Goal: Task Accomplishment & Management: Manage account settings

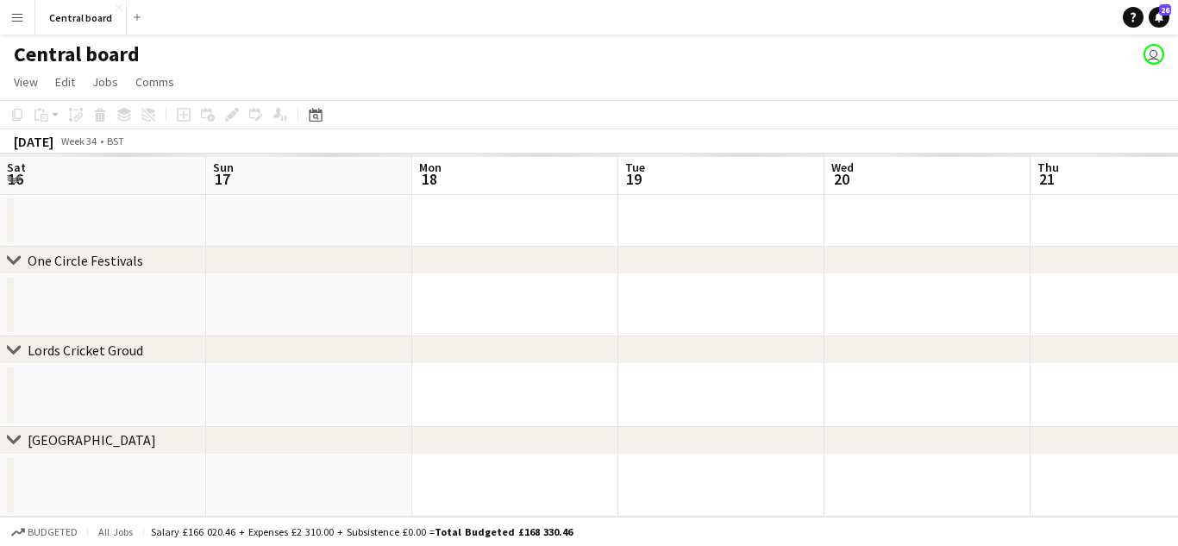
scroll to position [0, 532]
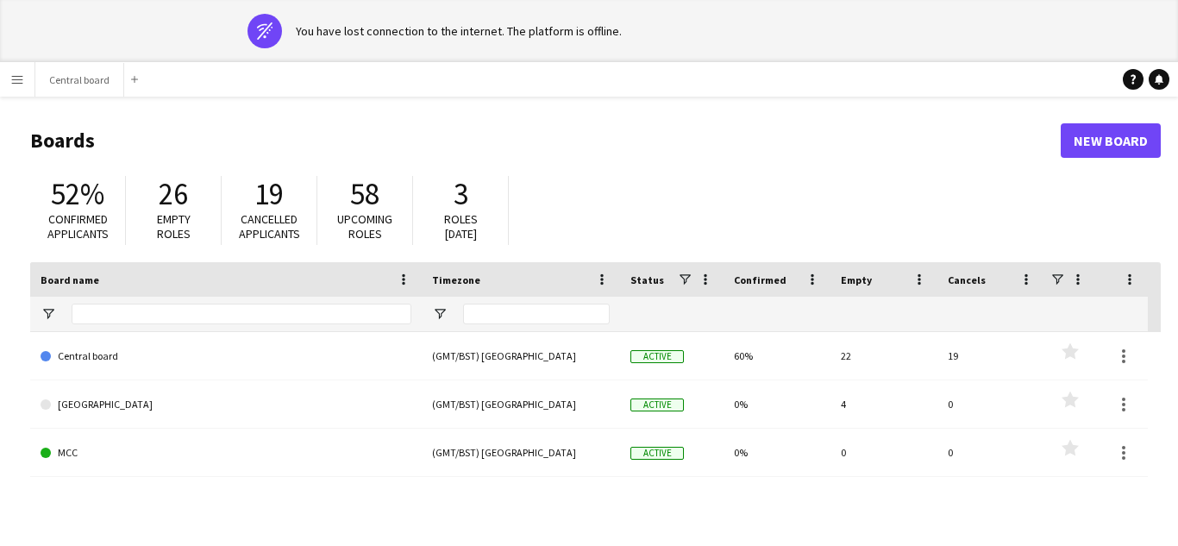
click at [14, 97] on main "Boards New Board 52% Confirmed applicants 26 Empty roles 19 Cancelled applicant…" at bounding box center [589, 408] width 1178 height 623
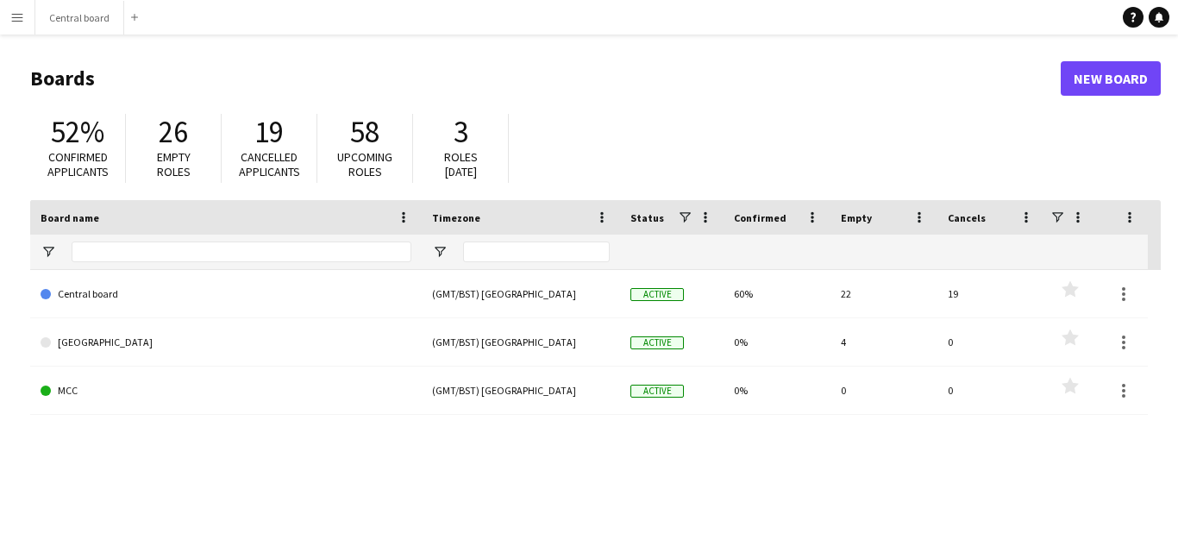
click at [23, 16] on app-icon "Menu" at bounding box center [17, 17] width 14 height 14
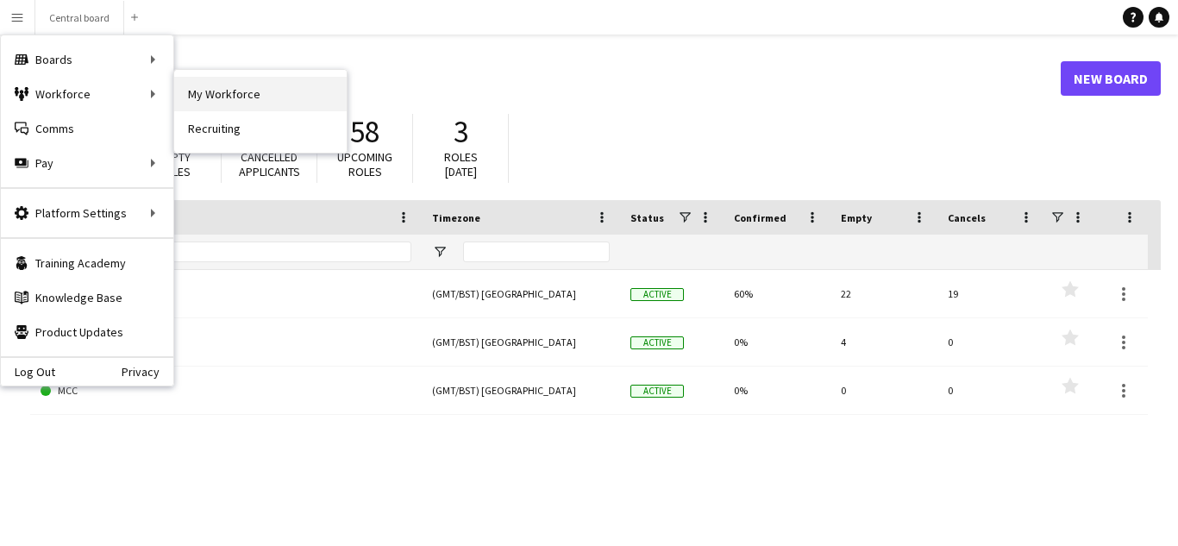
click at [203, 87] on link "My Workforce" at bounding box center [260, 94] width 172 height 34
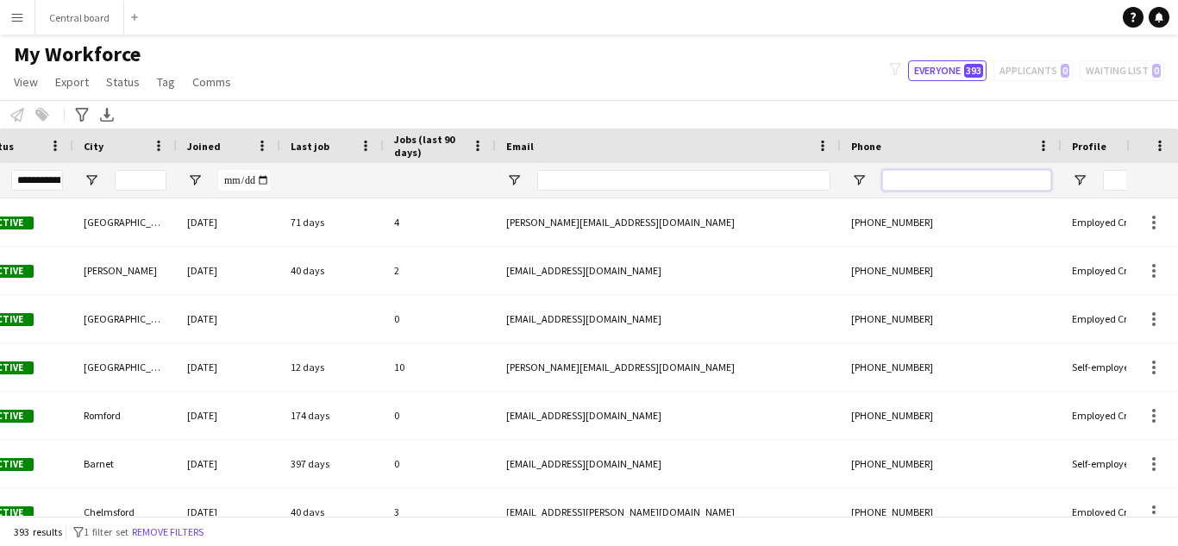
click at [937, 174] on input "Phone Filter Input" at bounding box center [966, 180] width 169 height 21
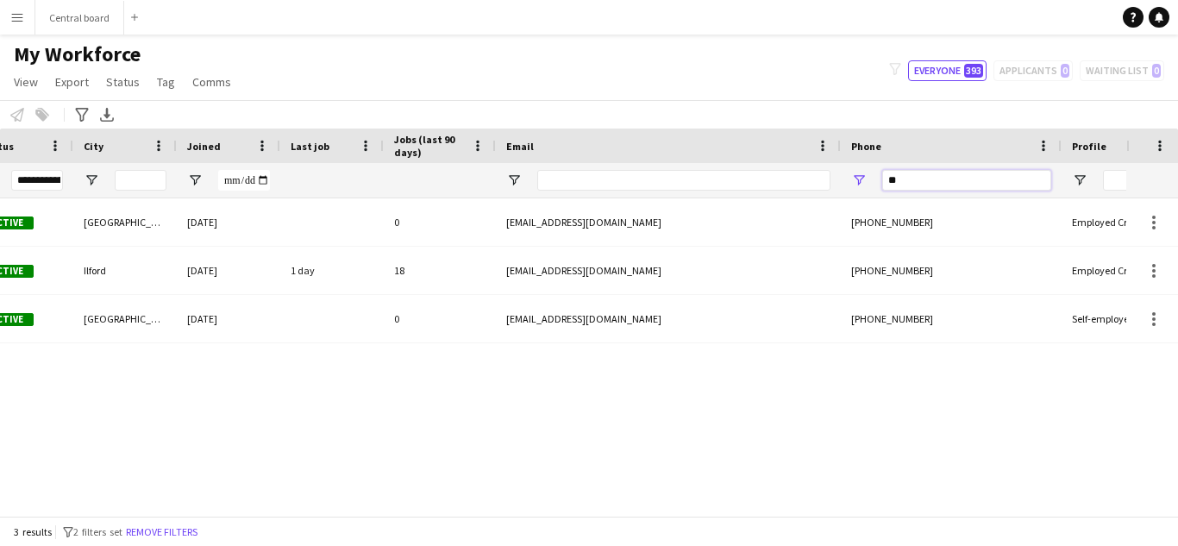
type input "*"
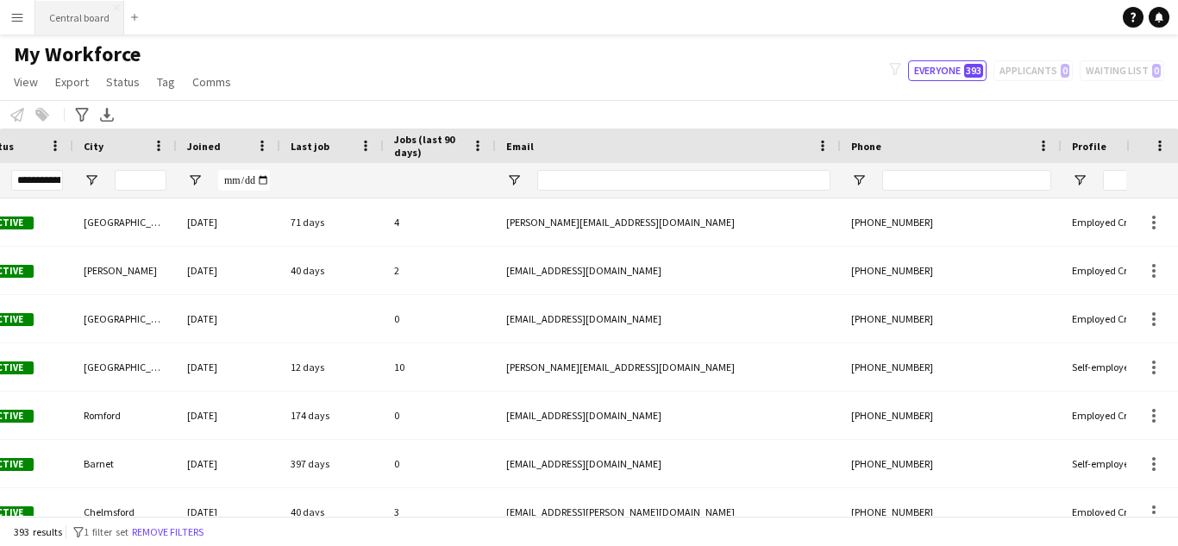
click at [91, 15] on button "Central board Close" at bounding box center [79, 18] width 89 height 34
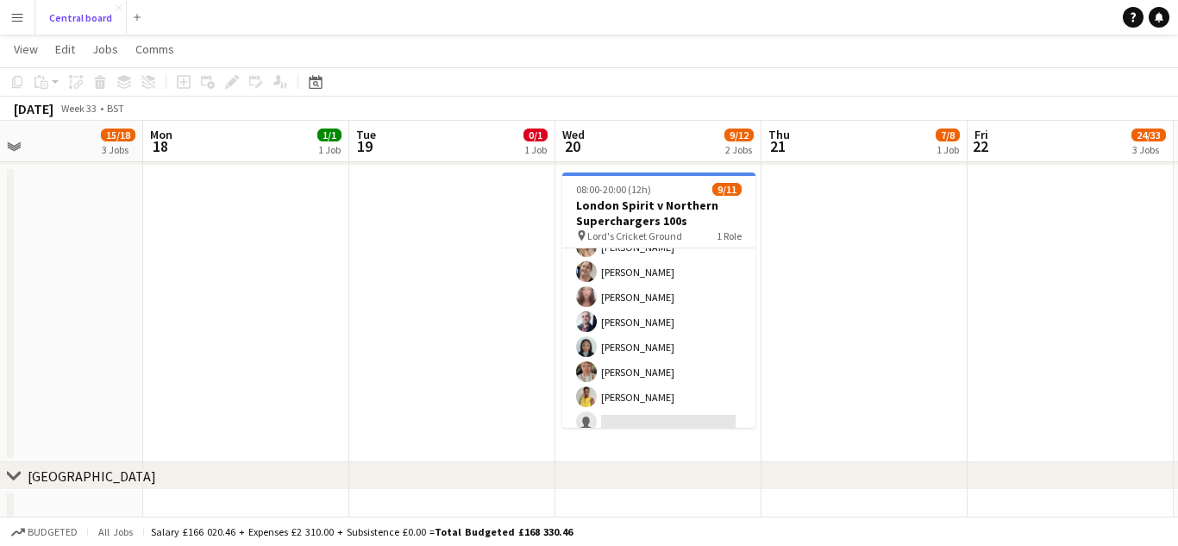
scroll to position [129, 0]
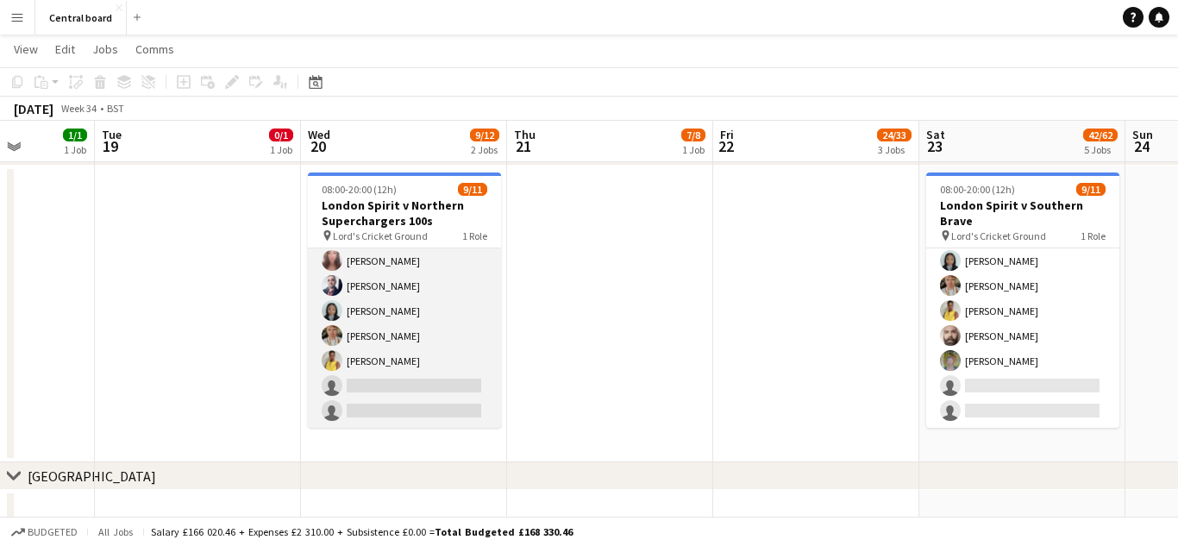
click at [468, 304] on app-card-role "Navigator (D&H B) 7I 5A [DATE] 08:00-20:00 (12h) [PERSON_NAME] [PERSON_NAME] [P…" at bounding box center [404, 273] width 193 height 309
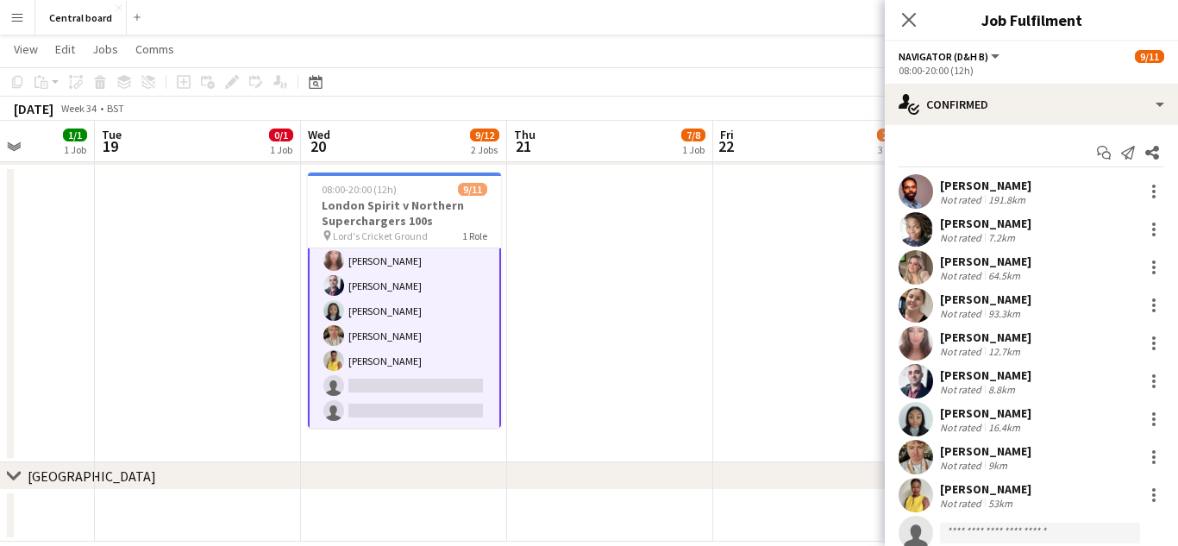
scroll to position [92, 0]
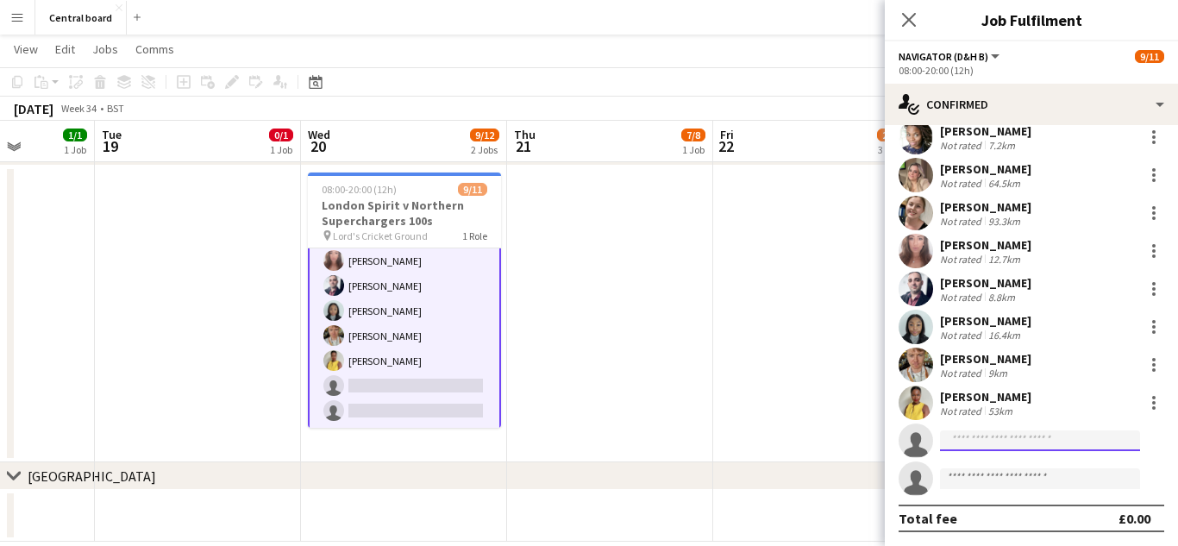
click at [1026, 444] on input at bounding box center [1040, 440] width 200 height 21
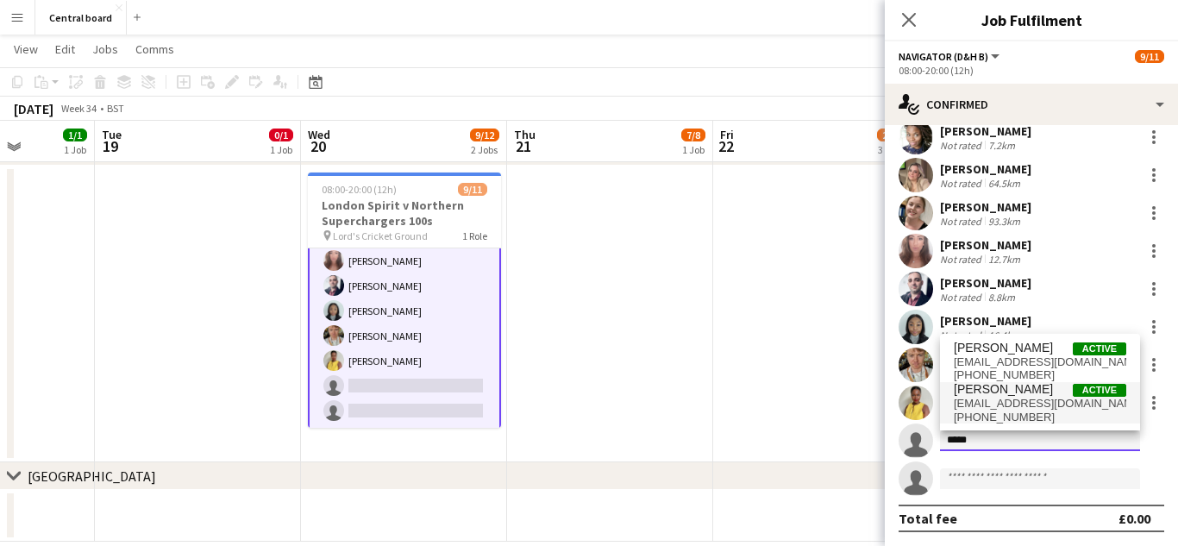
type input "*****"
click at [1056, 409] on span "[EMAIL_ADDRESS][DOMAIN_NAME]" at bounding box center [1040, 404] width 172 height 14
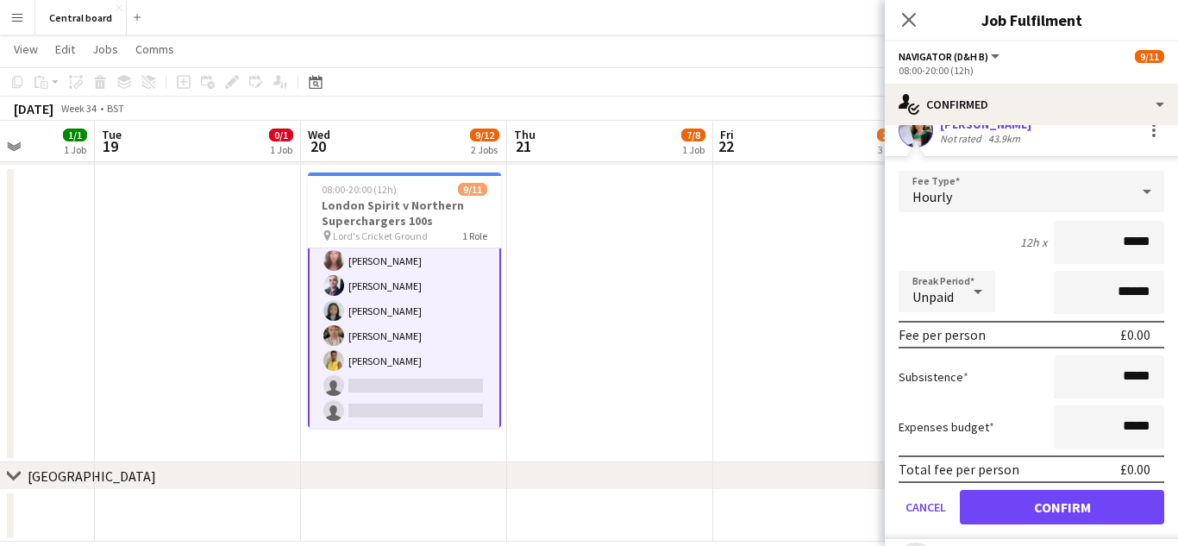
scroll to position [435, 0]
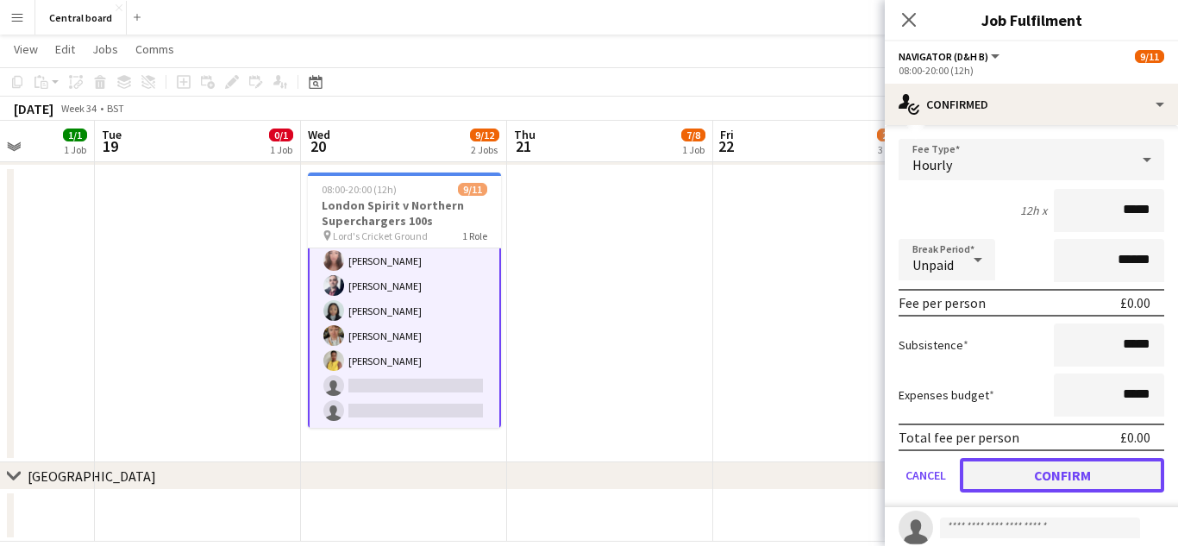
click at [1041, 479] on button "Confirm" at bounding box center [1062, 475] width 204 height 34
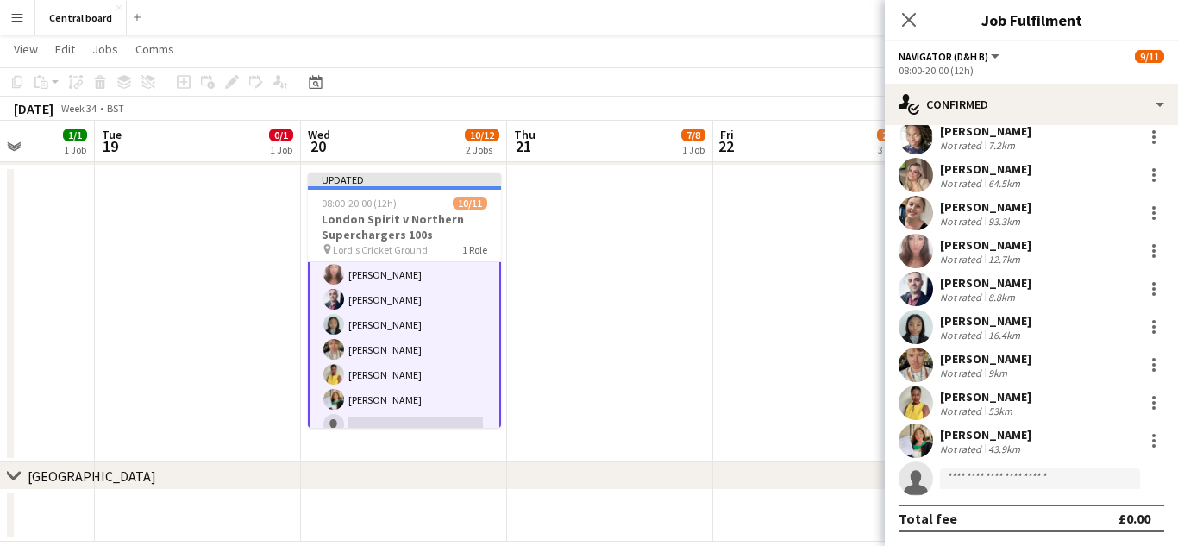
scroll to position [92, 0]
click at [912, 23] on icon at bounding box center [908, 19] width 16 height 16
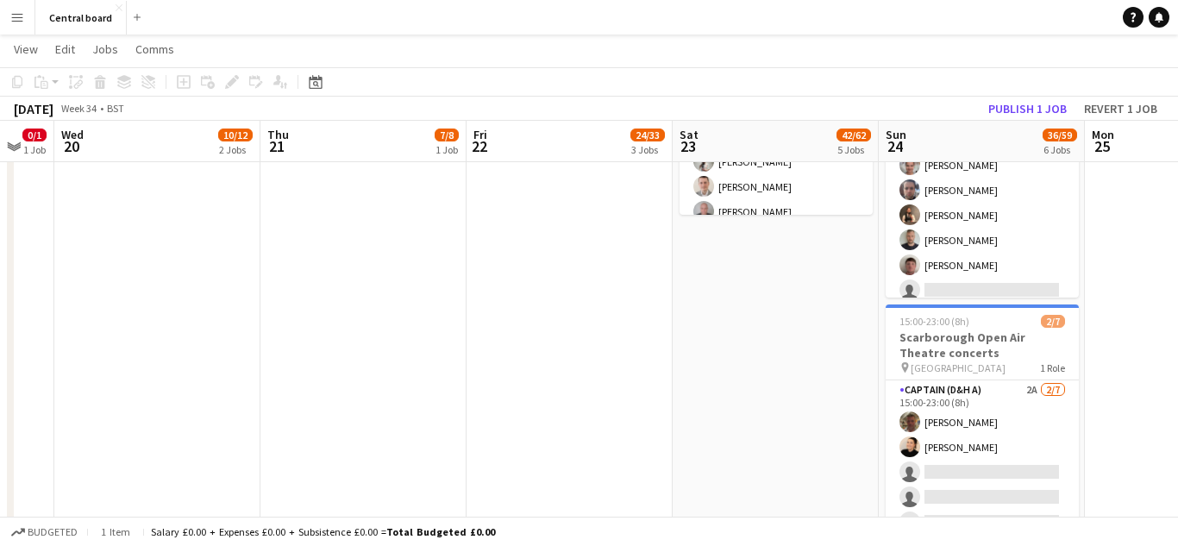
scroll to position [1031, 0]
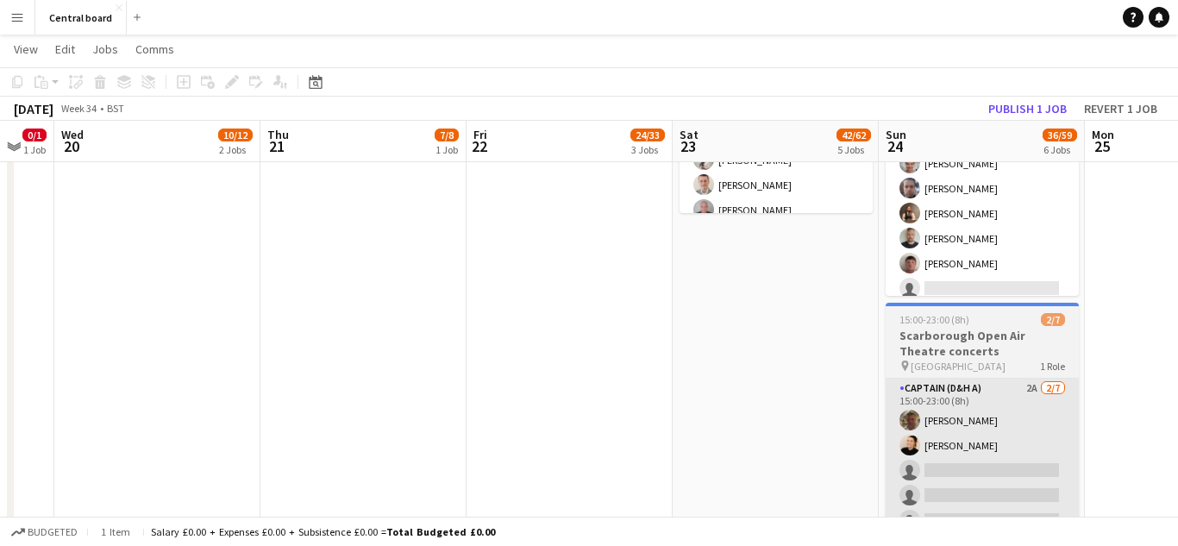
click at [1002, 458] on app-card-role "Captain (D&H A) 2A [DATE] 15:00-23:00 (8h) [PERSON_NAME] [PERSON_NAME] single-n…" at bounding box center [982, 483] width 193 height 209
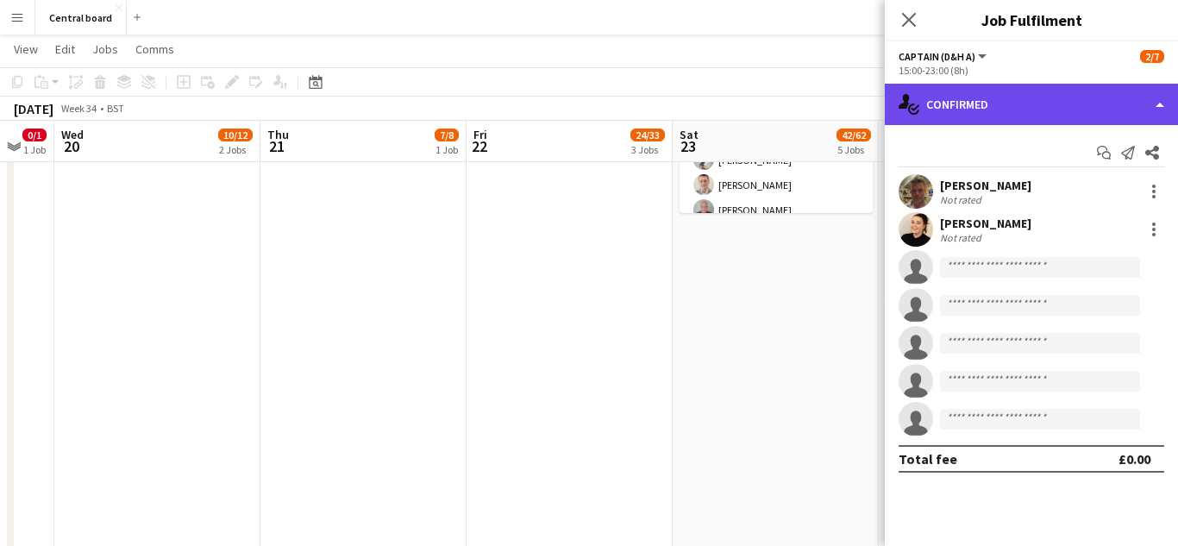
click at [1143, 108] on div "single-neutral-actions-check-2 Confirmed" at bounding box center [1031, 104] width 293 height 41
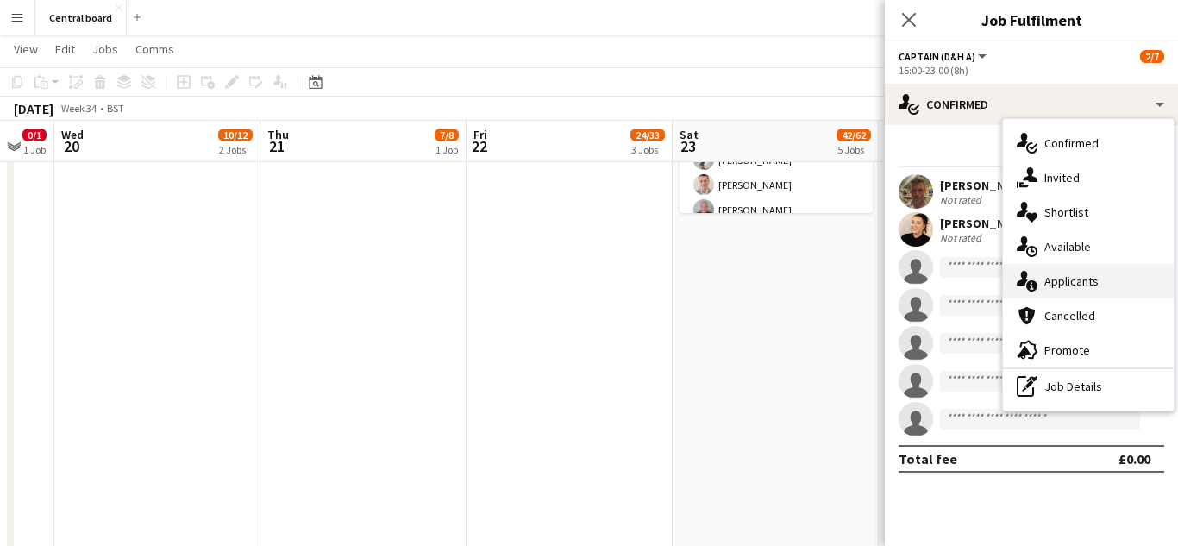
click at [1082, 284] on div "single-neutral-actions-information Applicants" at bounding box center [1088, 281] width 171 height 34
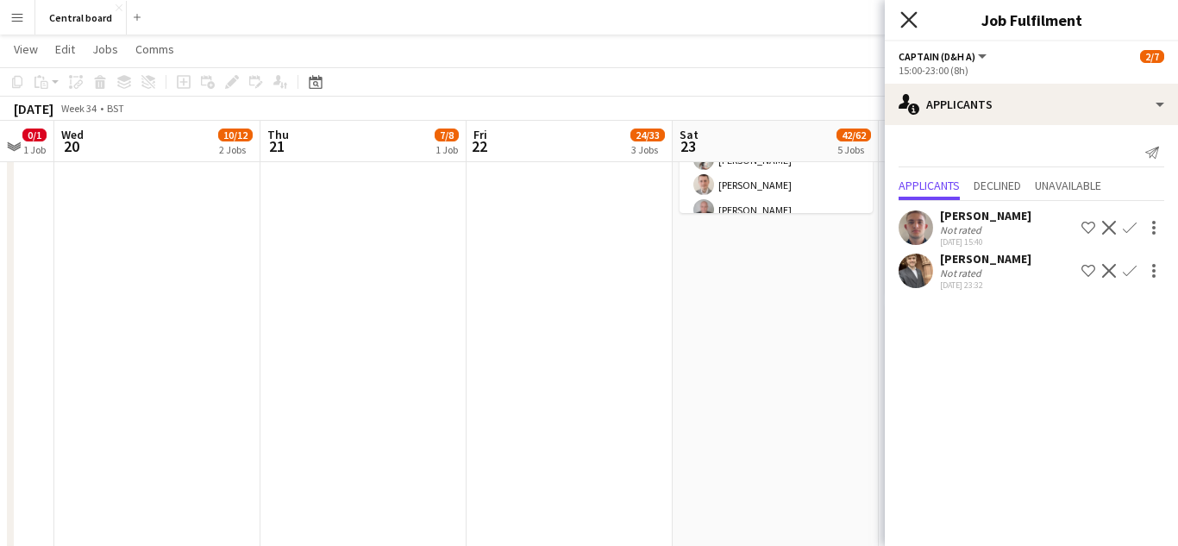
click at [904, 22] on icon "Close pop-in" at bounding box center [908, 19] width 16 height 16
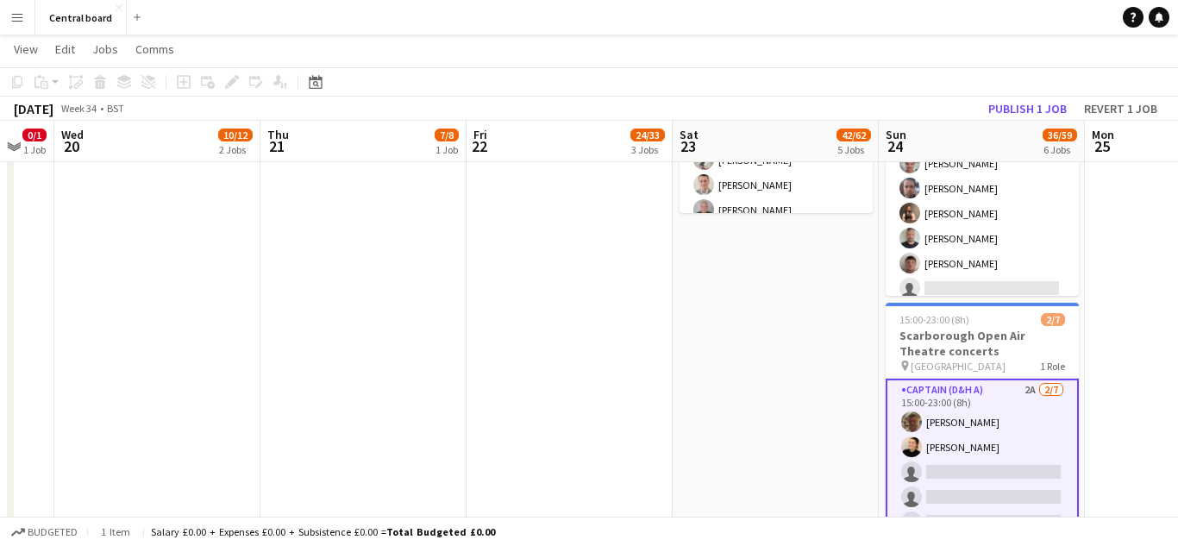
click at [15, 20] on app-icon "Menu" at bounding box center [17, 17] width 14 height 14
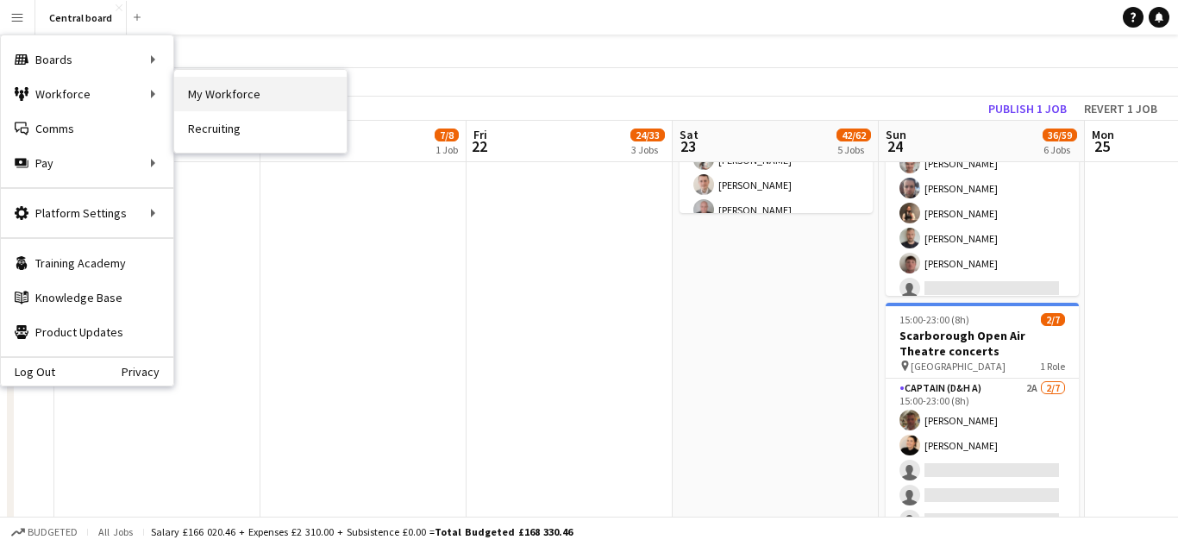
click at [190, 98] on link "My Workforce" at bounding box center [260, 94] width 172 height 34
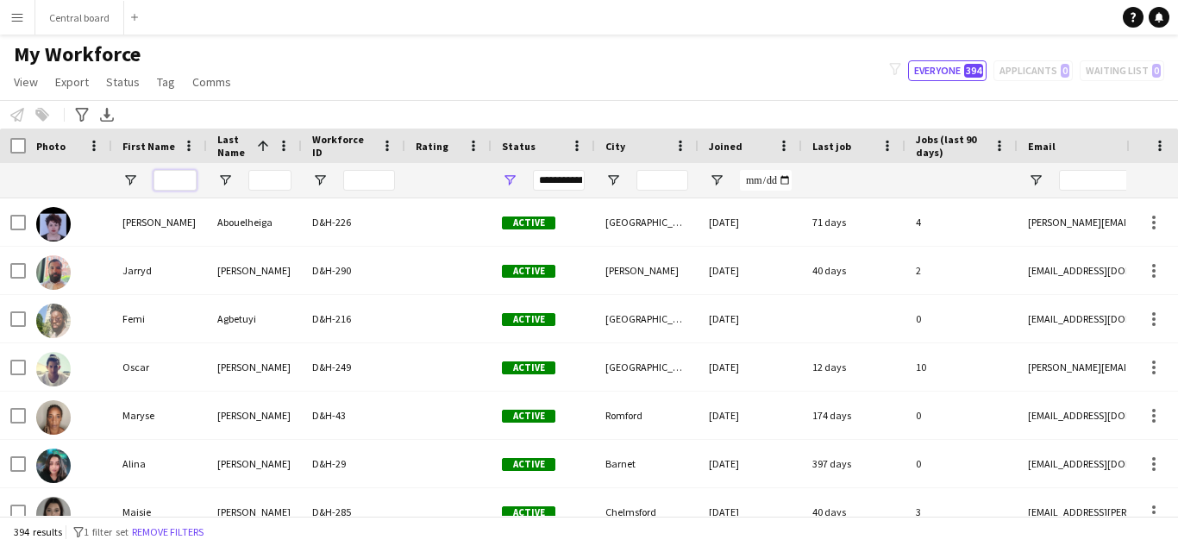
click at [181, 180] on input "First Name Filter Input" at bounding box center [174, 180] width 43 height 21
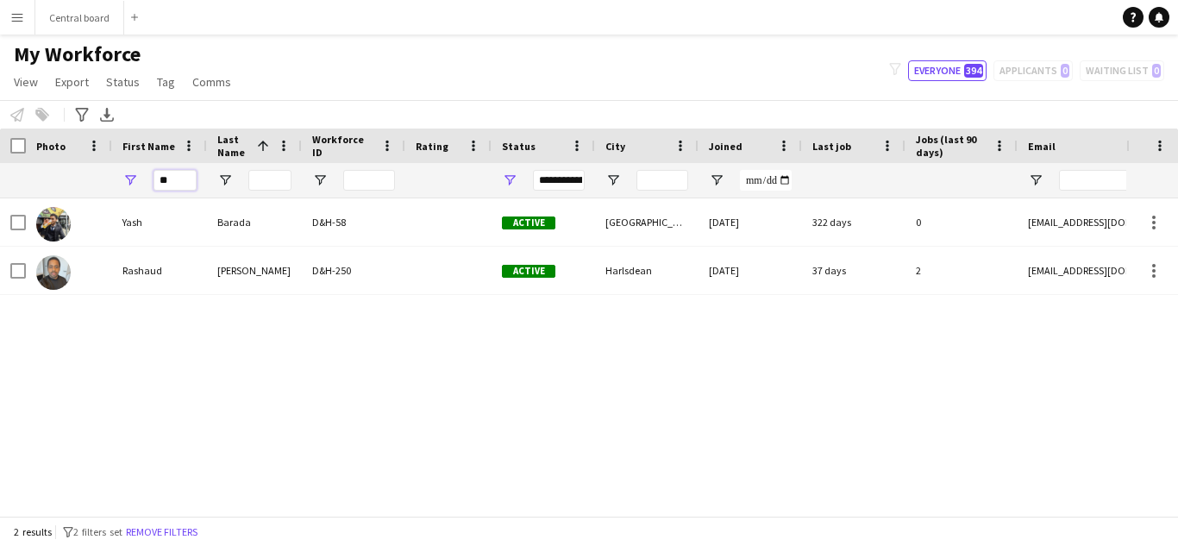
type input "*"
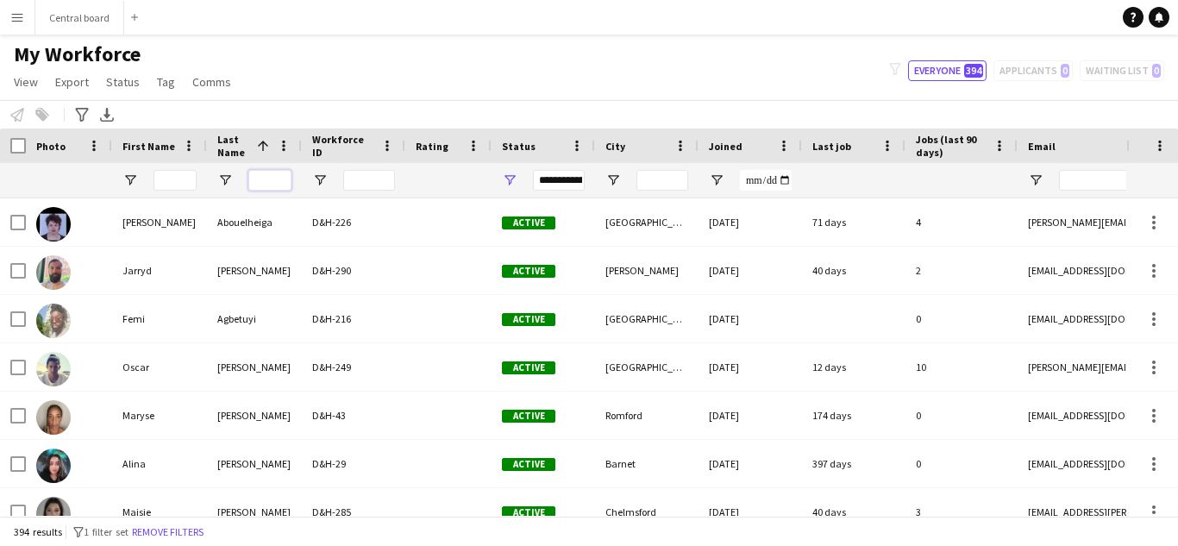
click at [255, 179] on input "Last Name Filter Input" at bounding box center [269, 180] width 43 height 21
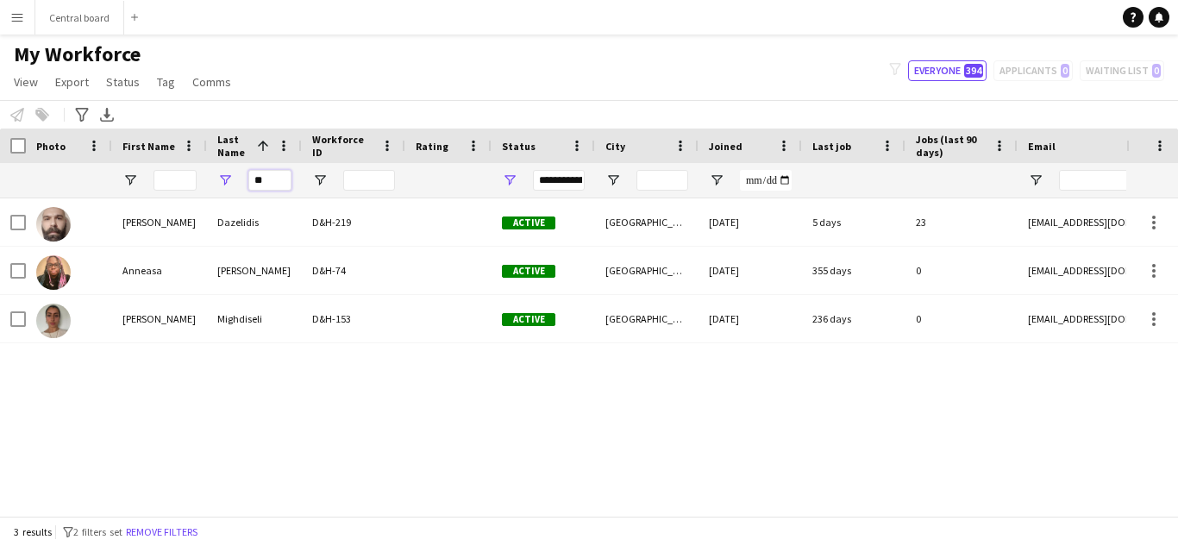
type input "*"
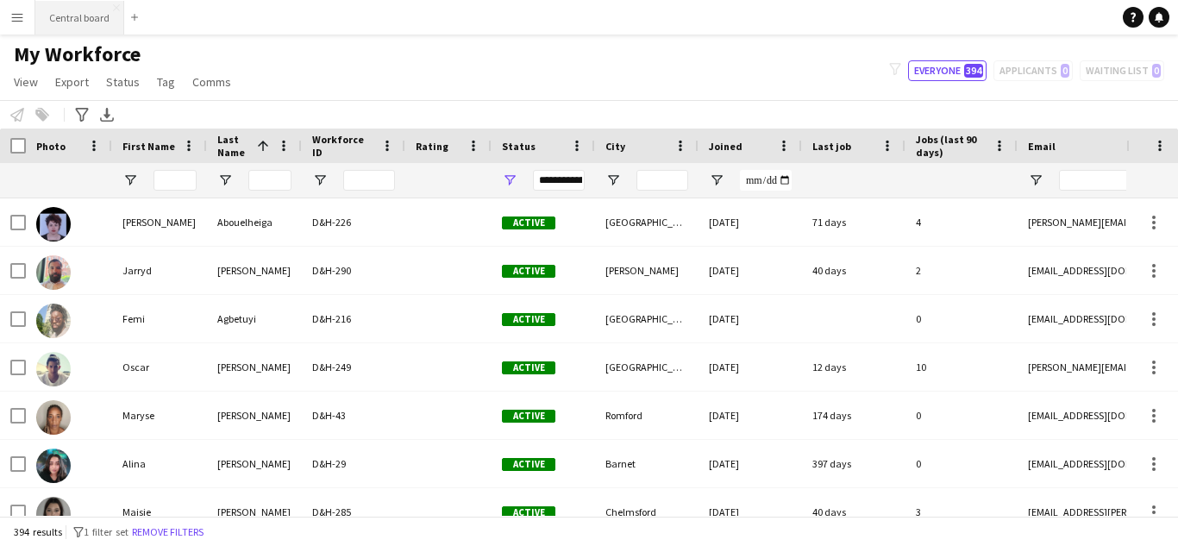
click at [110, 18] on button "Central board Close" at bounding box center [79, 18] width 89 height 34
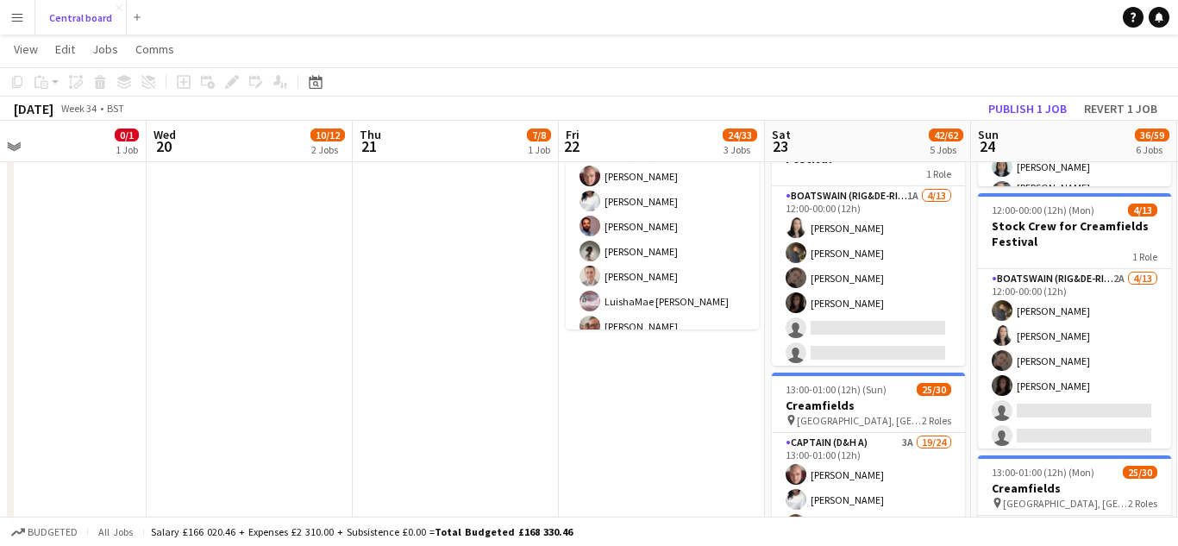
scroll to position [852, 0]
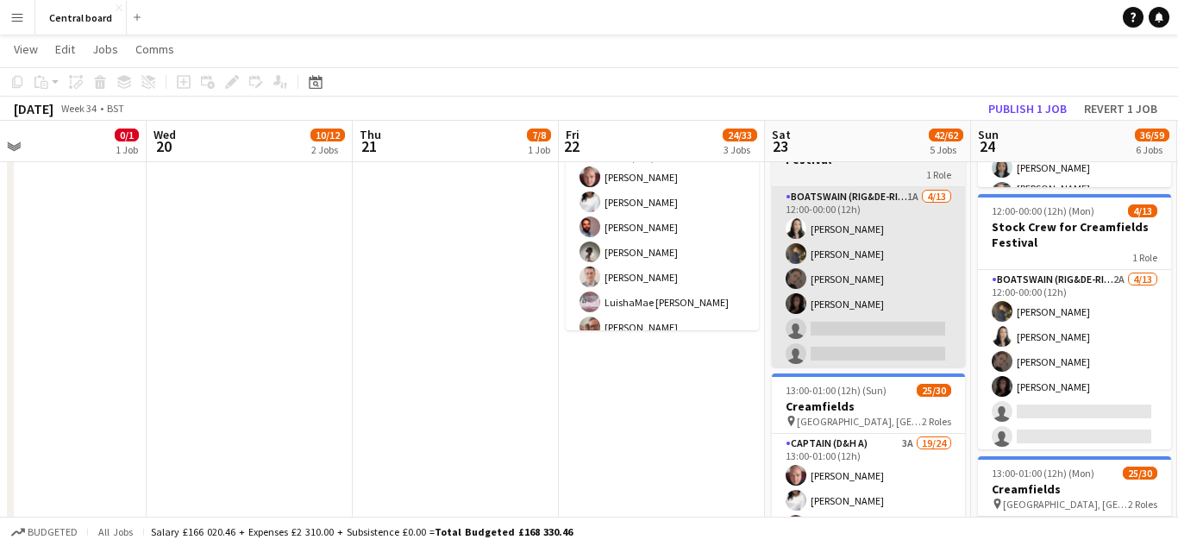
click at [792, 222] on app-user-avatar at bounding box center [796, 228] width 21 height 21
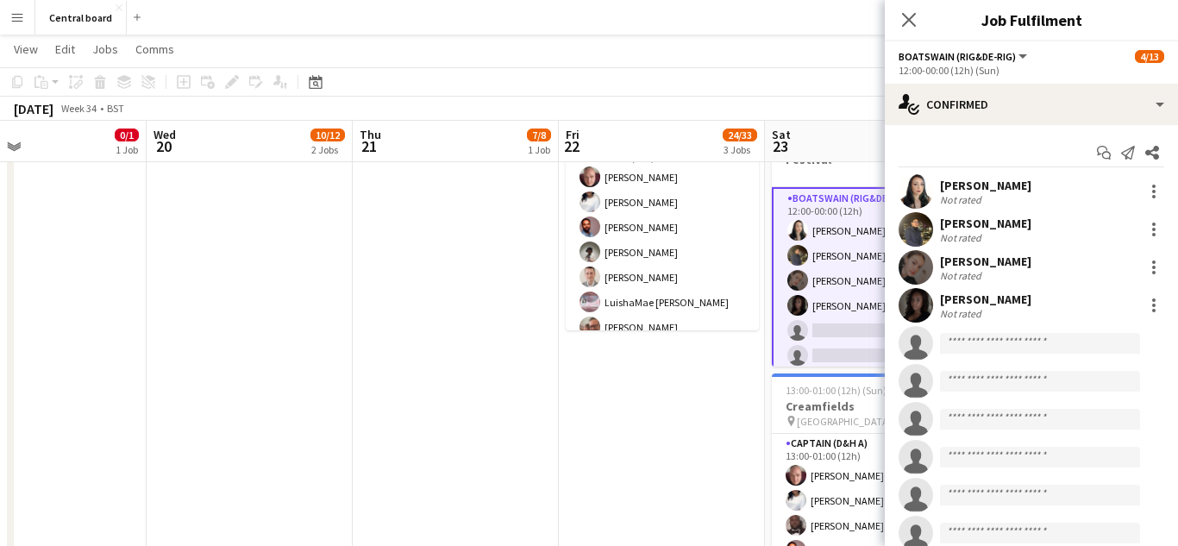
click at [912, 193] on app-user-avatar at bounding box center [916, 191] width 34 height 34
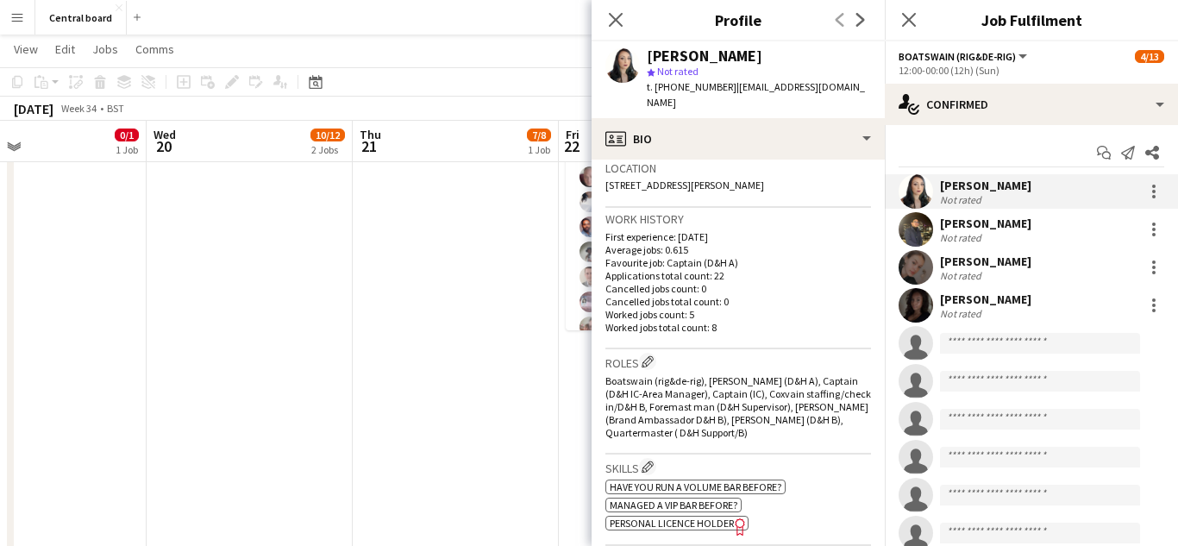
scroll to position [379, 0]
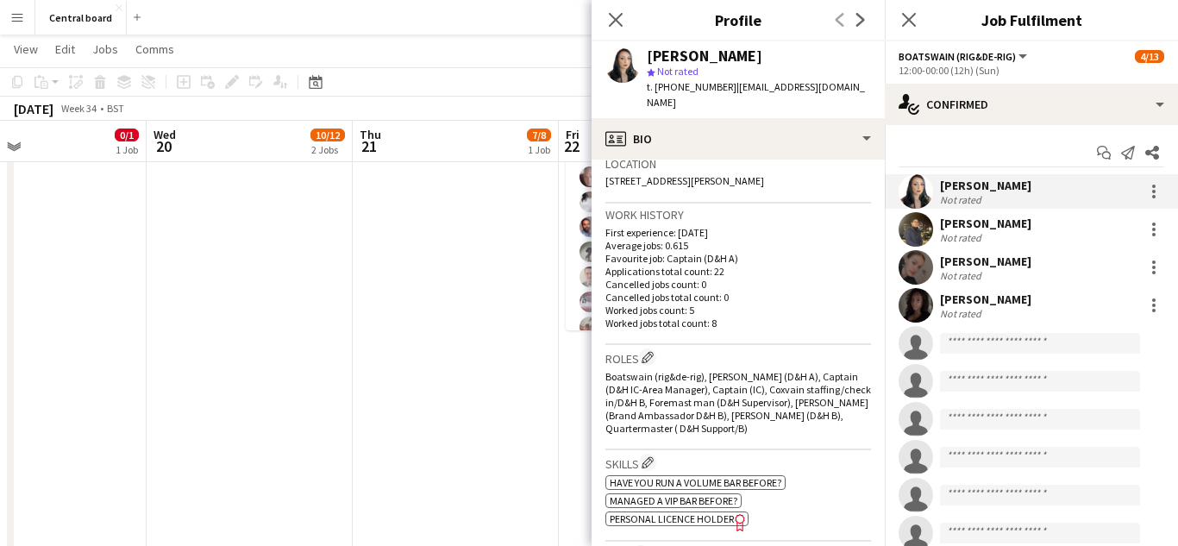
click at [705, 512] on span "Personal Licence Holder" at bounding box center [672, 518] width 124 height 13
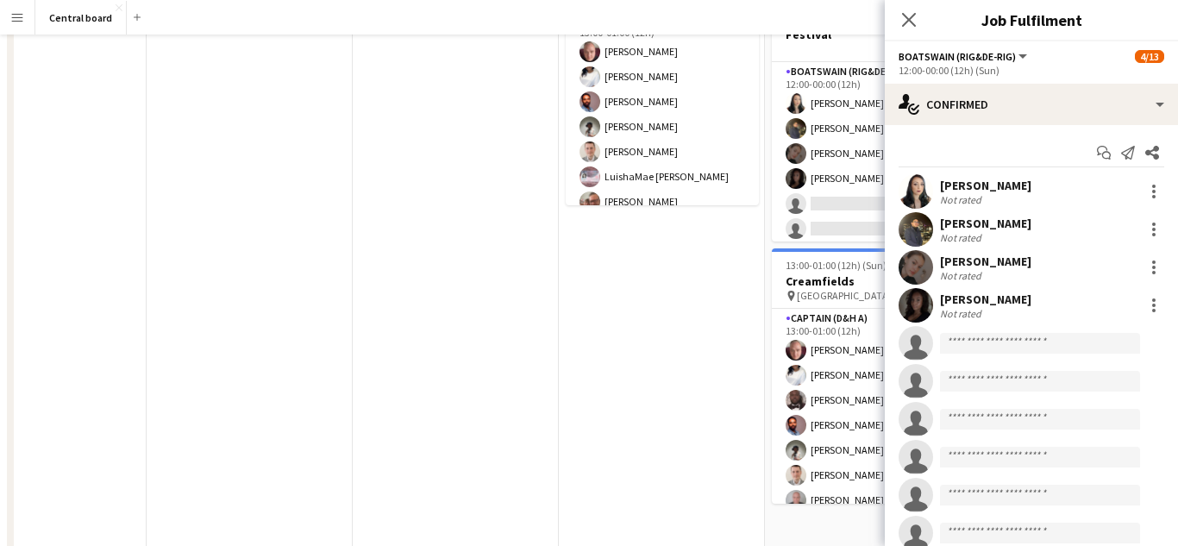
scroll to position [0, 0]
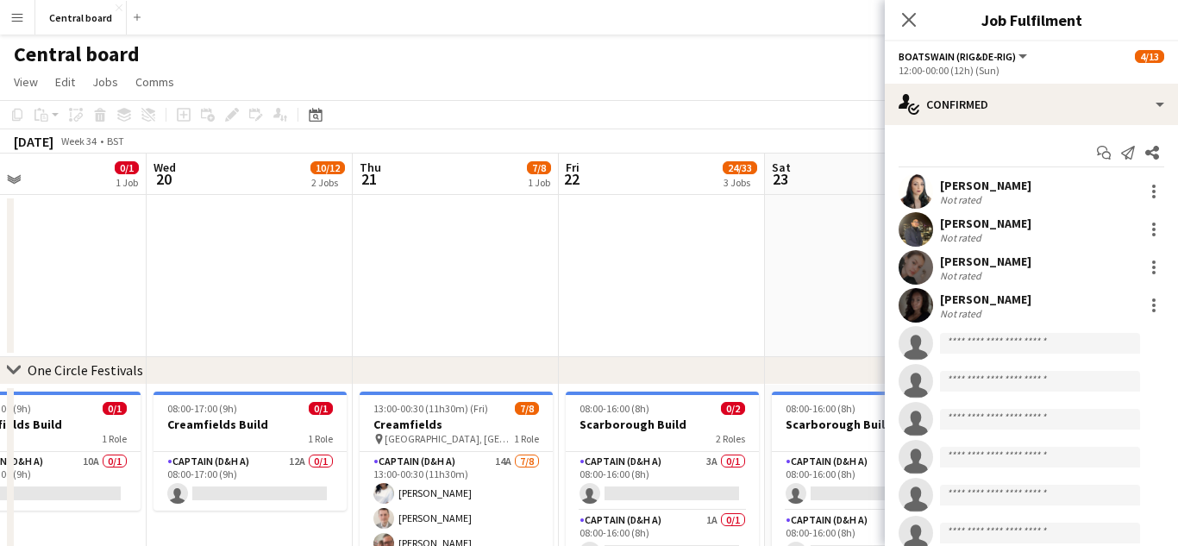
click at [915, 183] on app-user-avatar at bounding box center [916, 191] width 34 height 34
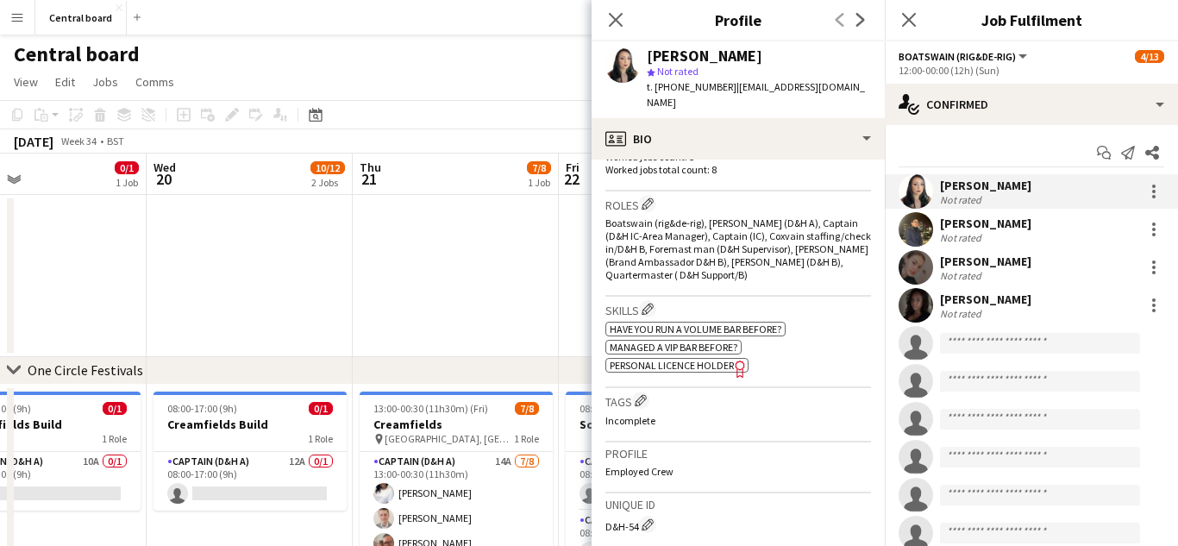
scroll to position [546, 0]
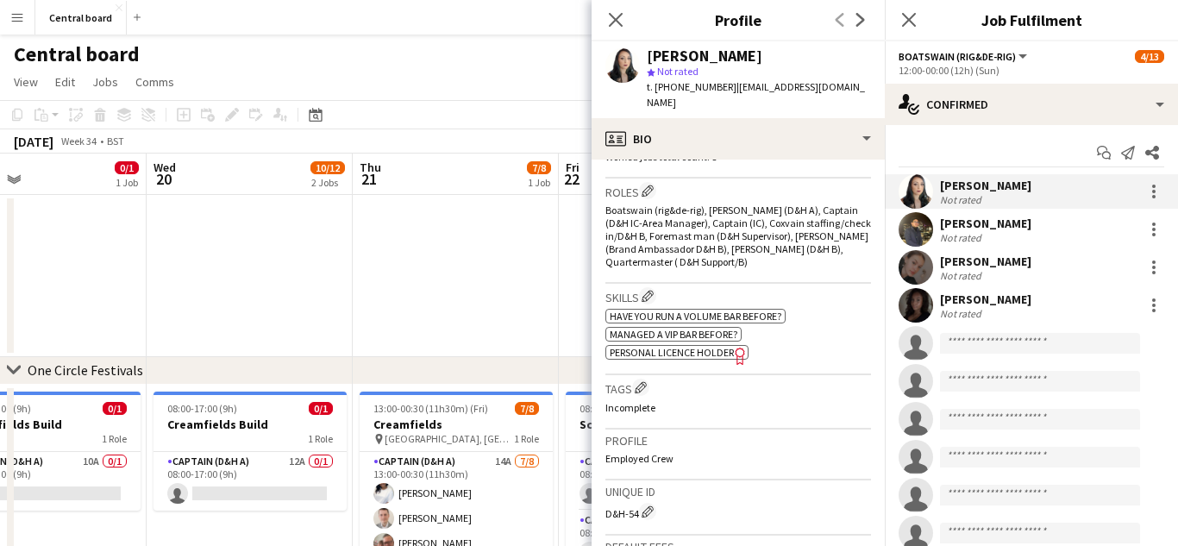
click at [724, 346] on span "Personal Licence Holder" at bounding box center [672, 352] width 124 height 13
